Goal: Task Accomplishment & Management: Manage account settings

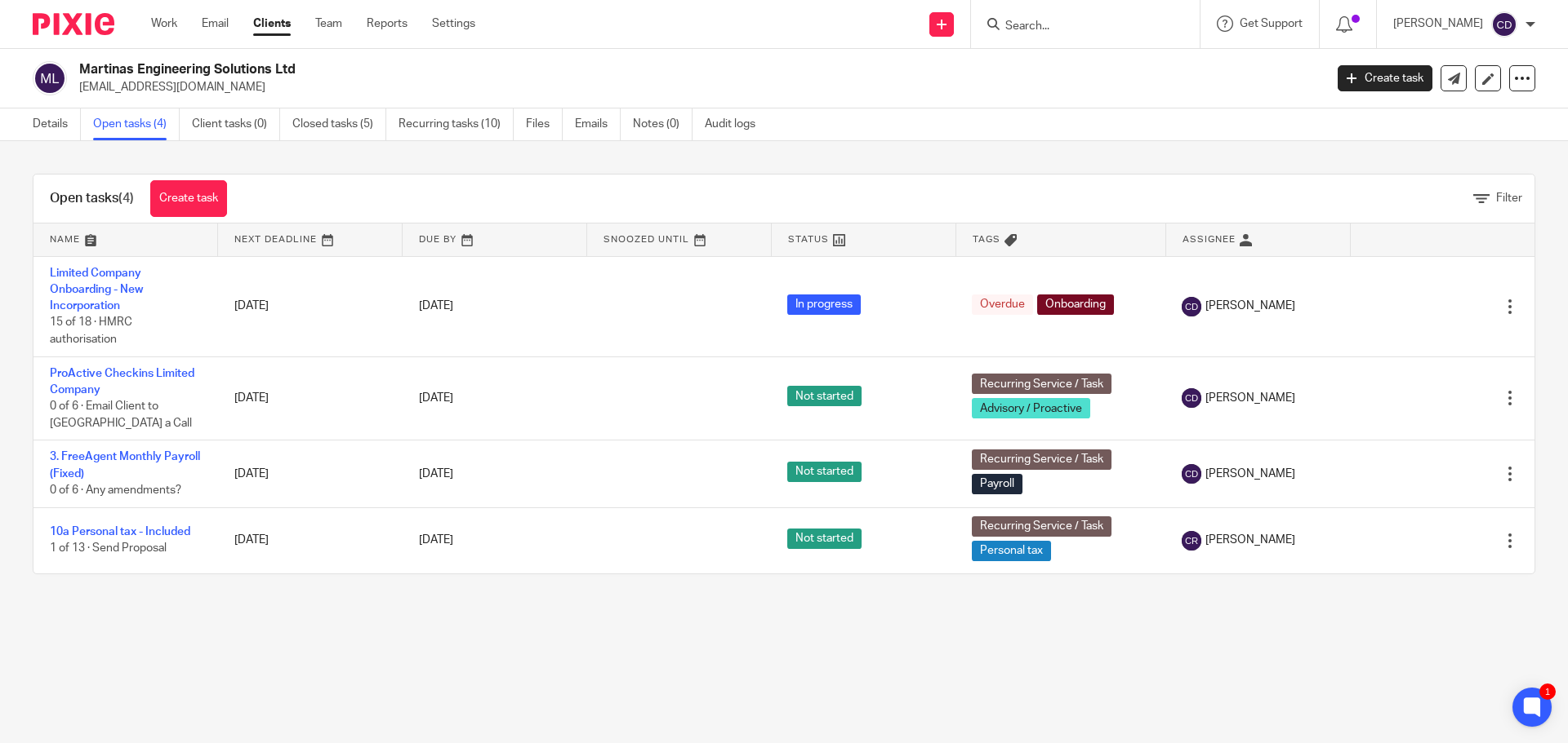
click at [1094, 30] on input "Search" at bounding box center [1076, 26] width 147 height 15
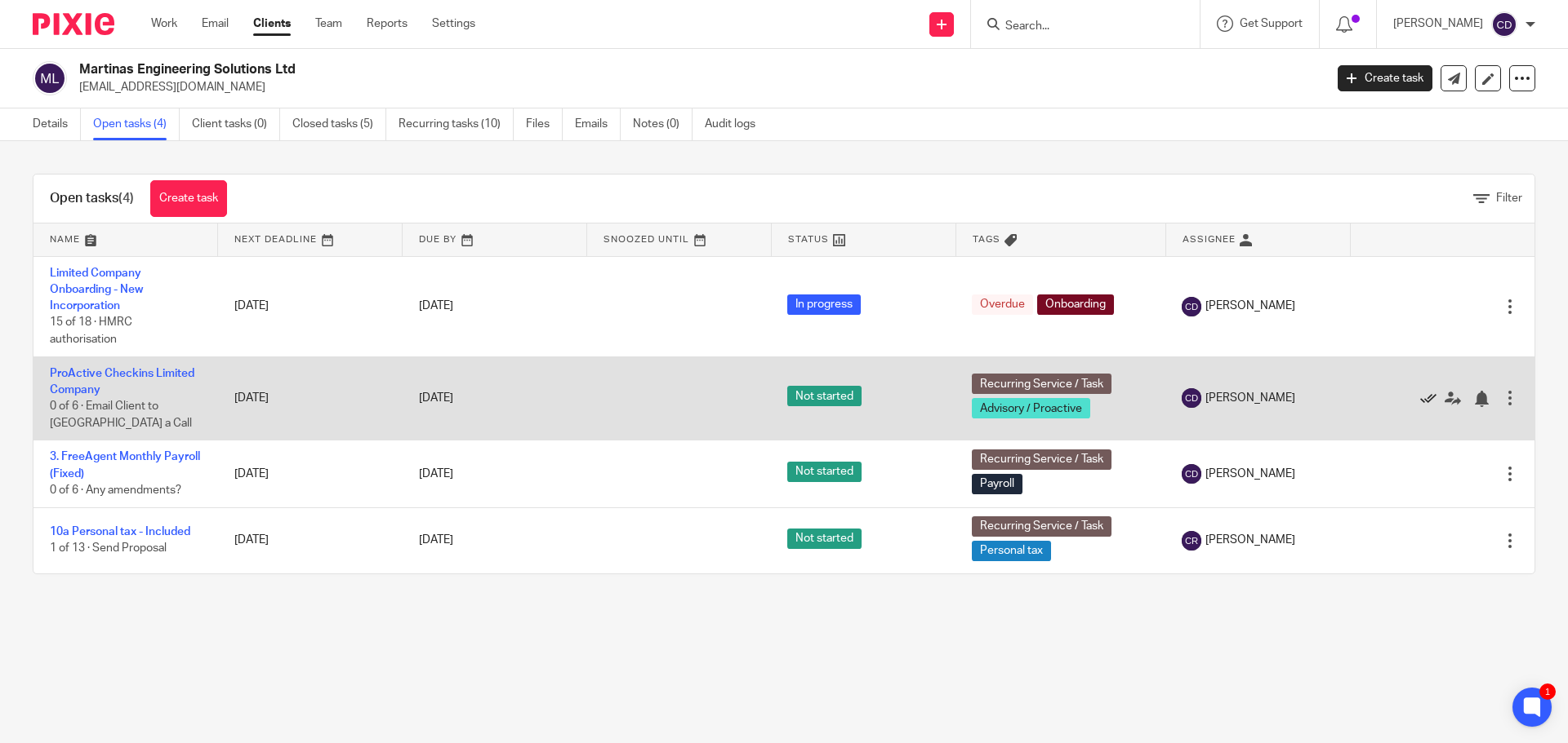
click at [1420, 398] on icon at bounding box center [1428, 399] width 17 height 17
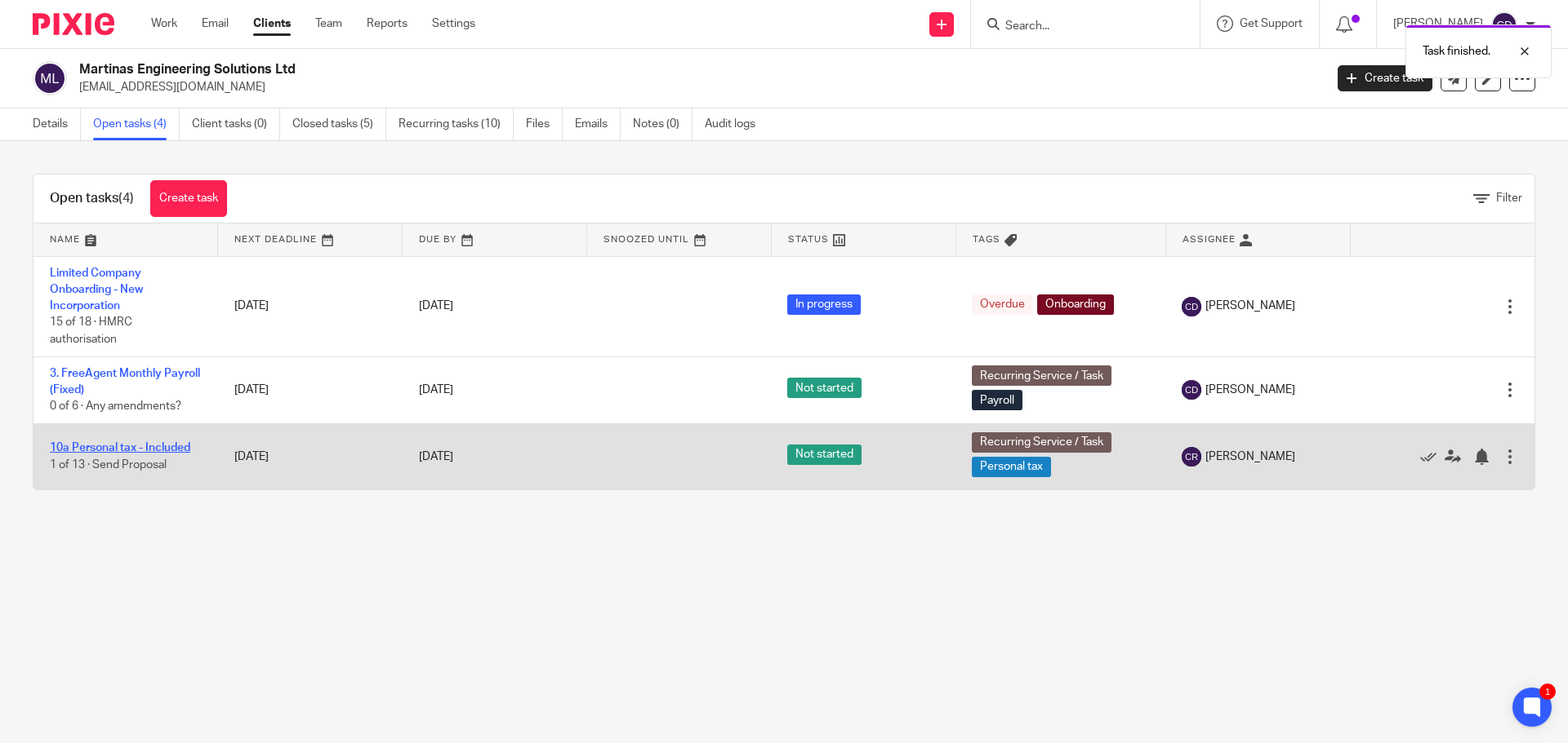
click at [129, 452] on link "10a Personal tax - Included" at bounding box center [120, 447] width 140 height 11
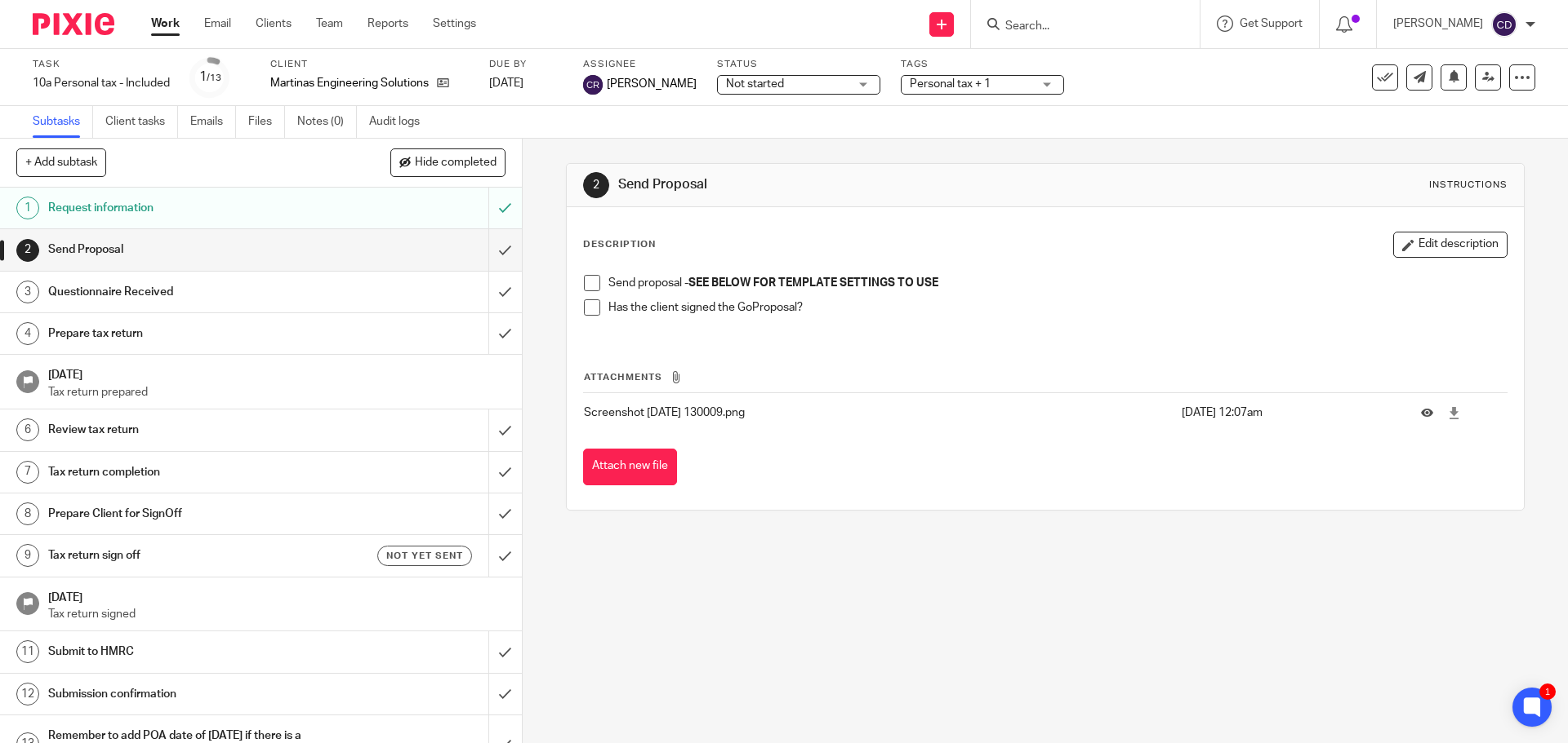
click at [122, 305] on h1 "Questionnaire Received" at bounding box center [189, 292] width 283 height 25
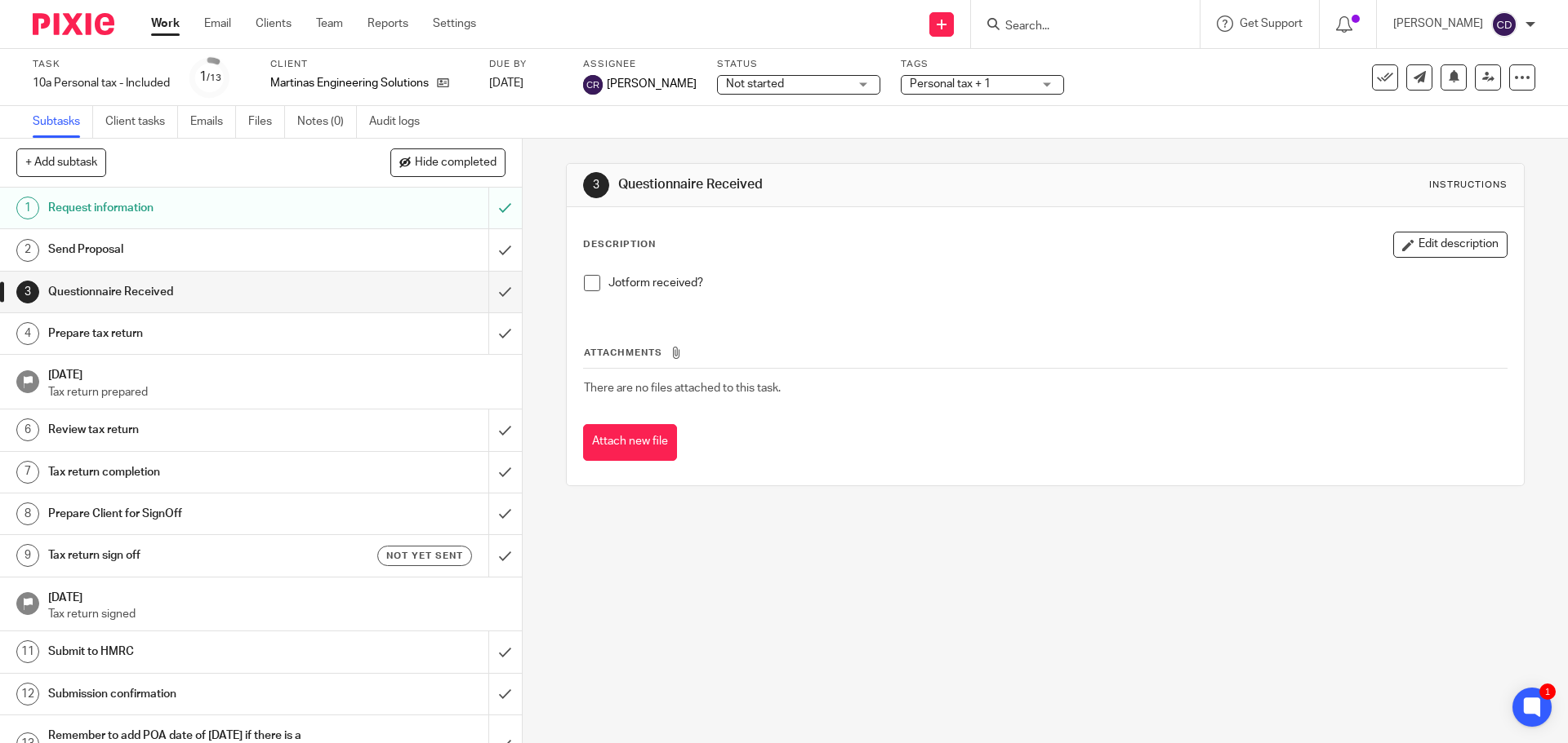
click at [1132, 26] on input "Search" at bounding box center [1076, 26] width 147 height 15
type input "777"
click at [1092, 61] on link at bounding box center [1137, 70] width 276 height 38
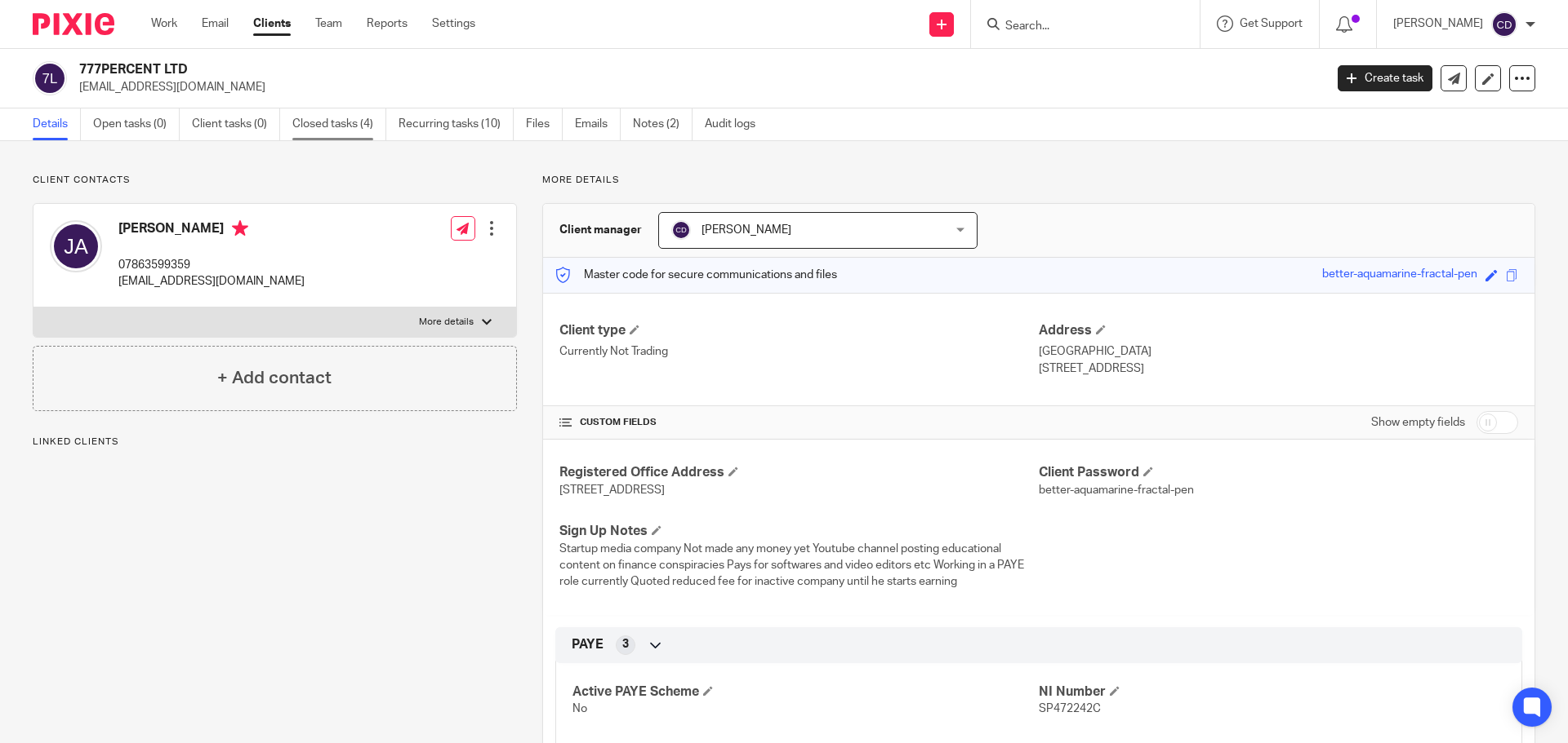
click at [363, 134] on link "Closed tasks (4)" at bounding box center [339, 124] width 94 height 32
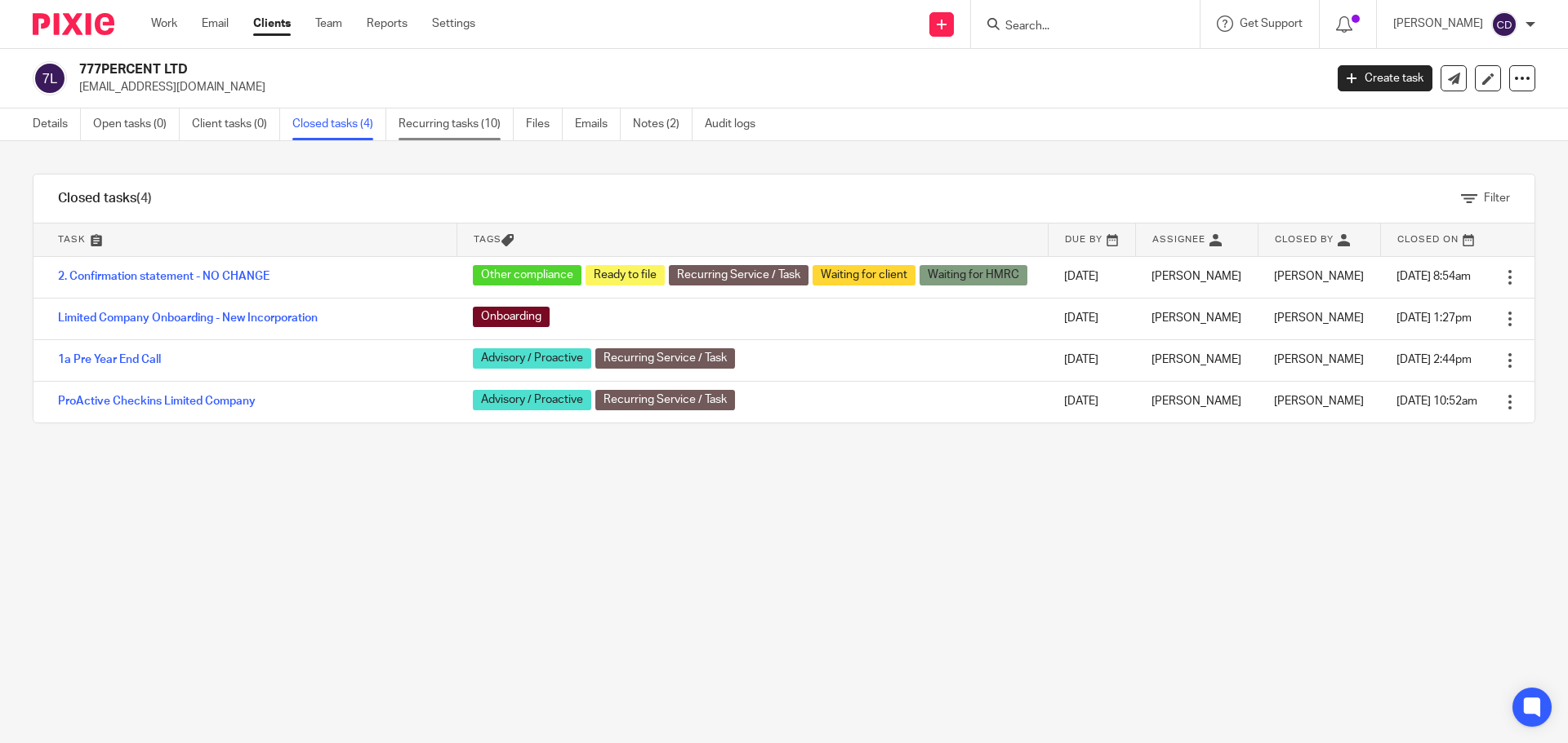
click at [447, 130] on link "Recurring tasks (10)" at bounding box center [455, 124] width 115 height 32
